Goal: Information Seeking & Learning: Learn about a topic

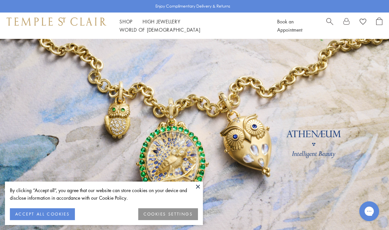
click at [195, 186] on button at bounding box center [198, 187] width 10 height 10
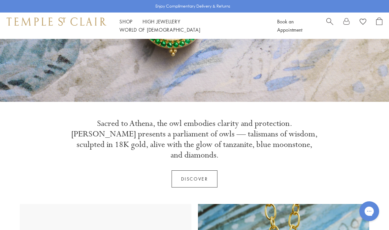
scroll to position [155, 0]
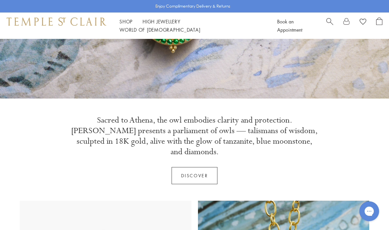
click at [193, 167] on link "Discover" at bounding box center [195, 175] width 46 height 17
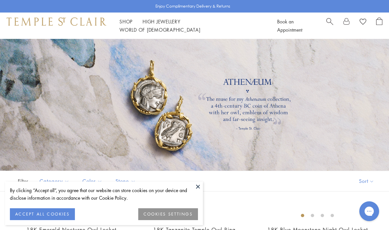
click at [198, 187] on button at bounding box center [198, 187] width 10 height 10
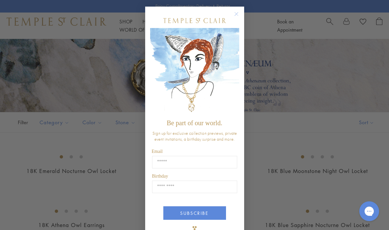
scroll to position [63, 0]
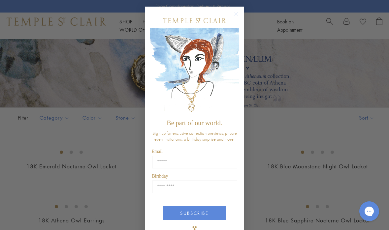
click at [236, 14] on circle "Close dialog" at bounding box center [236, 14] width 8 height 8
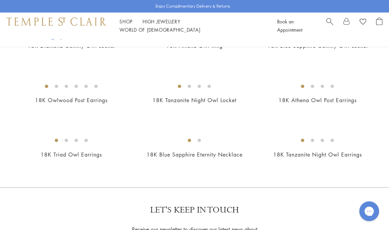
scroll to position [348, 0]
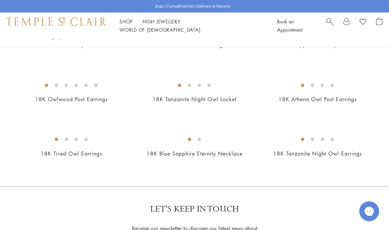
click at [0, 0] on img at bounding box center [0, 0] width 0 height 0
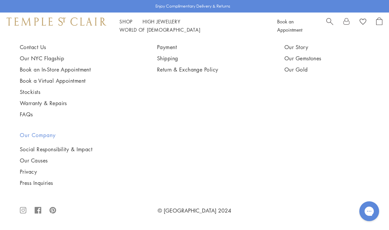
scroll to position [640, 0]
click at [0, 0] on img at bounding box center [0, 0] width 0 height 0
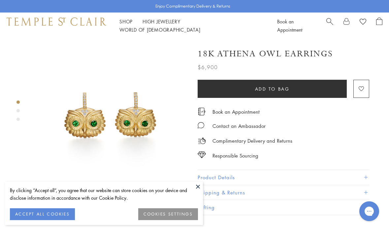
click at [198, 187] on button at bounding box center [198, 187] width 10 height 10
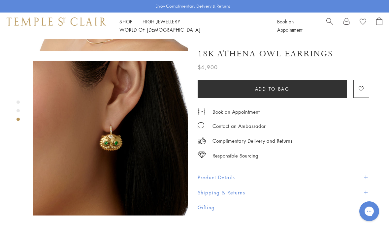
scroll to position [320, 0]
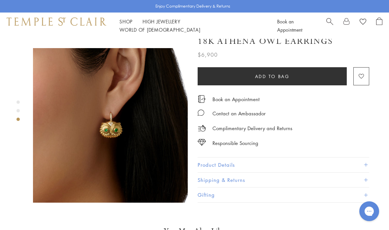
click at [232, 158] on button "Product Details" at bounding box center [284, 165] width 172 height 15
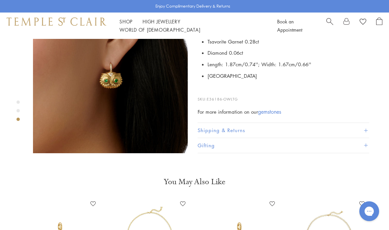
scroll to position [380, 0]
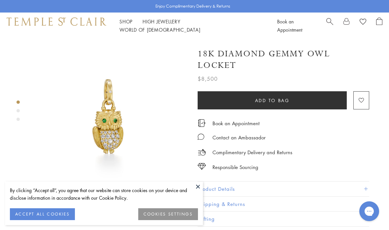
click at [62, 212] on button "ACCEPT ALL COOKIES" at bounding box center [42, 215] width 65 height 12
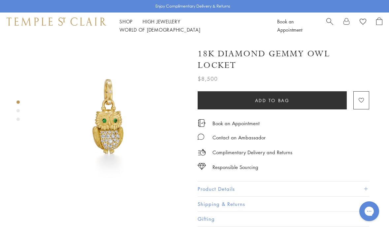
click at [216, 186] on button "Product Details" at bounding box center [284, 189] width 172 height 15
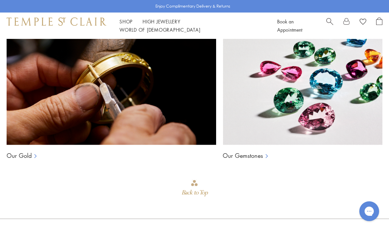
scroll to position [706, 0]
